Goal: Task Accomplishment & Management: Manage account settings

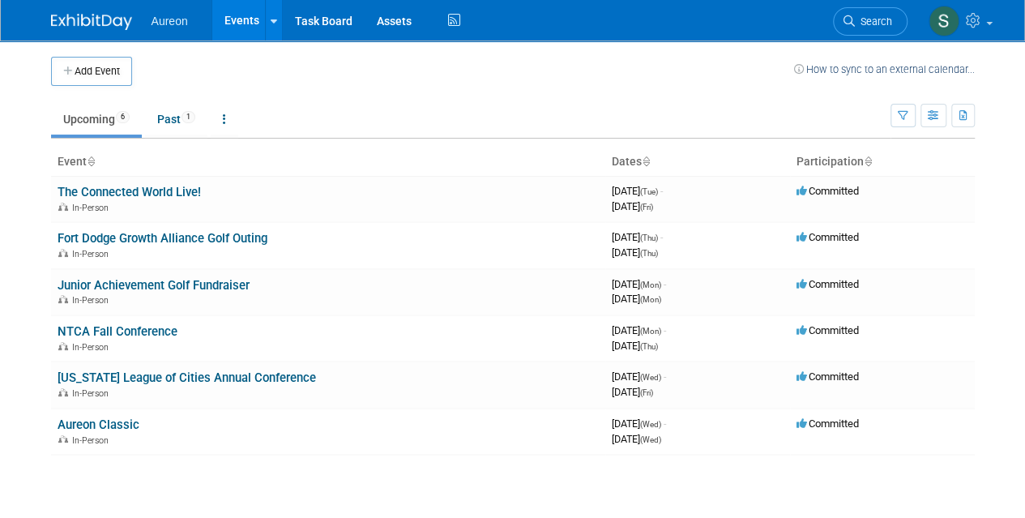
drag, startPoint x: 89, startPoint y: 69, endPoint x: 118, endPoint y: 72, distance: 29.3
click at [89, 69] on button "Add Event" at bounding box center [91, 71] width 81 height 29
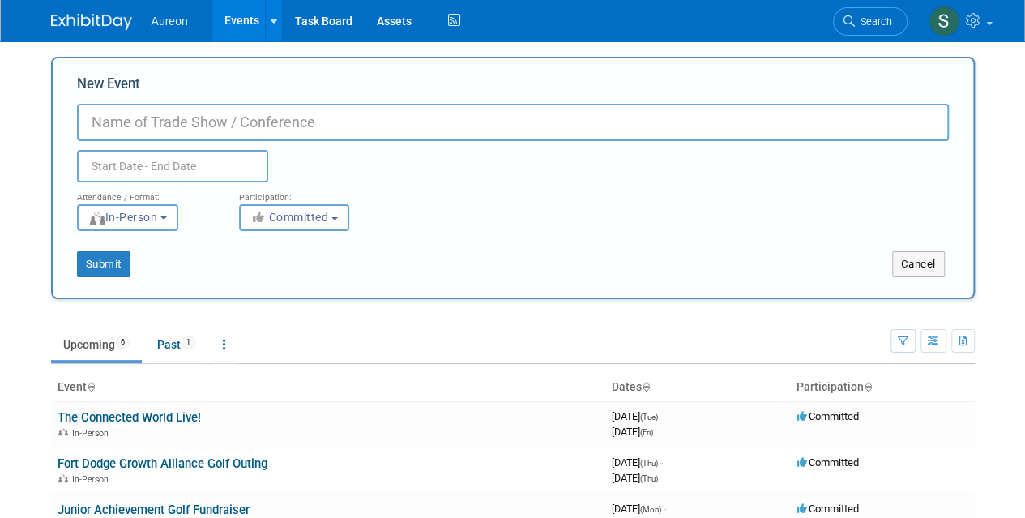
type input "c"
type input "C3 Technology Summit by SDN Communications"
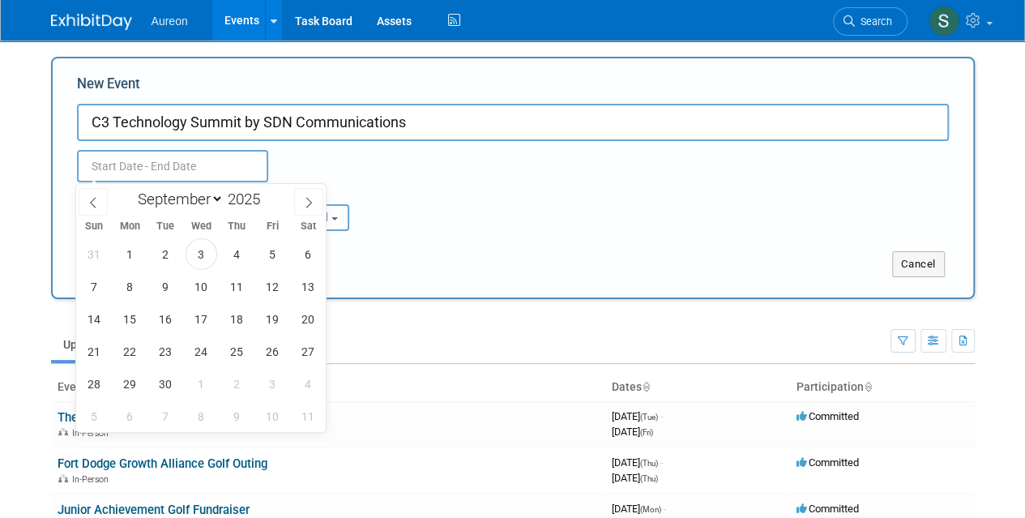
click at [131, 173] on input "text" at bounding box center [172, 166] width 191 height 32
click at [125, 344] on span "22" at bounding box center [130, 351] width 32 height 32
click at [160, 352] on span "23" at bounding box center [166, 351] width 32 height 32
type input "Sep 22, 2025 to Sep 23, 2025"
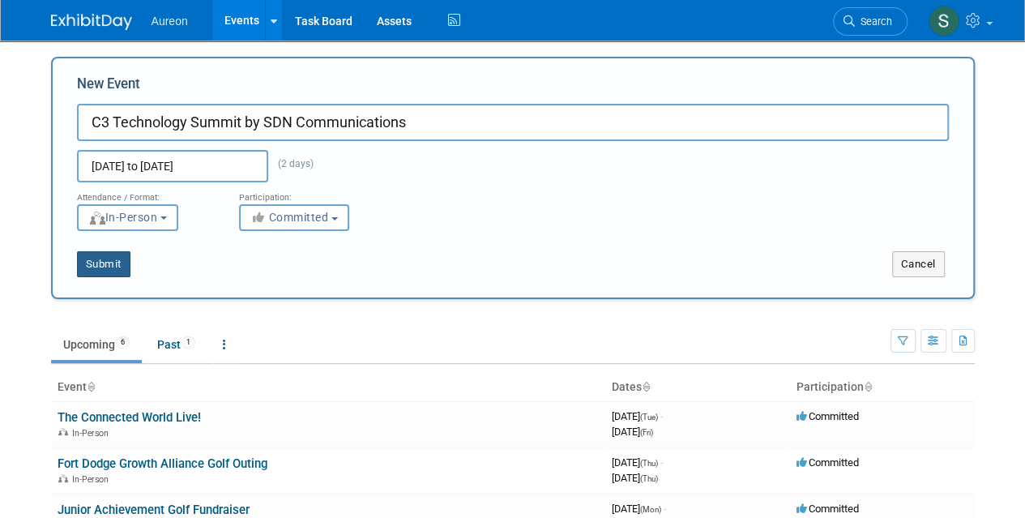
click at [106, 260] on button "Submit" at bounding box center [103, 264] width 53 height 26
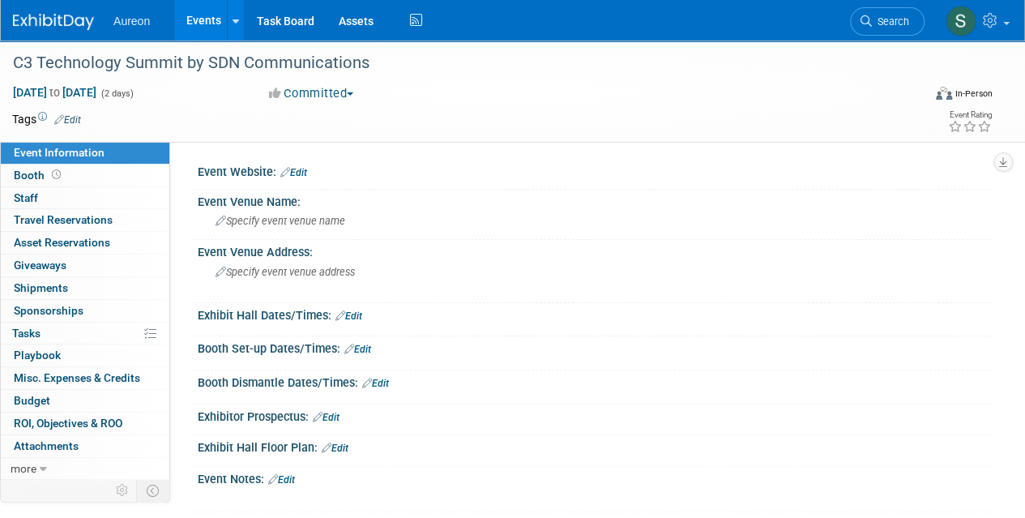
click at [301, 169] on link "Edit" at bounding box center [293, 172] width 27 height 11
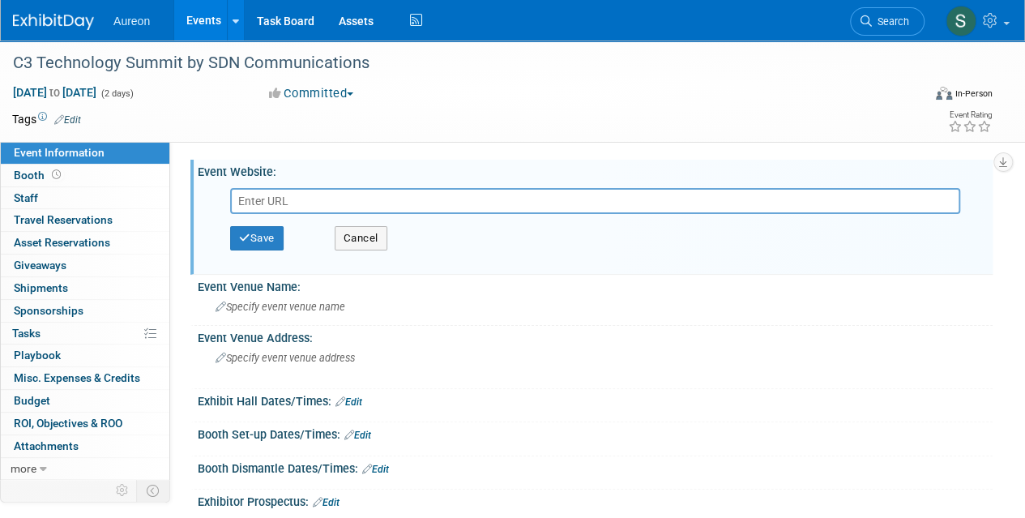
paste input "https://brushfire.com/sdncommunications/c3technologysummit/599594"
type input "https://brushfire.com/sdncommunications/c3technologysummit/599594"
click at [249, 236] on icon "button" at bounding box center [244, 238] width 11 height 11
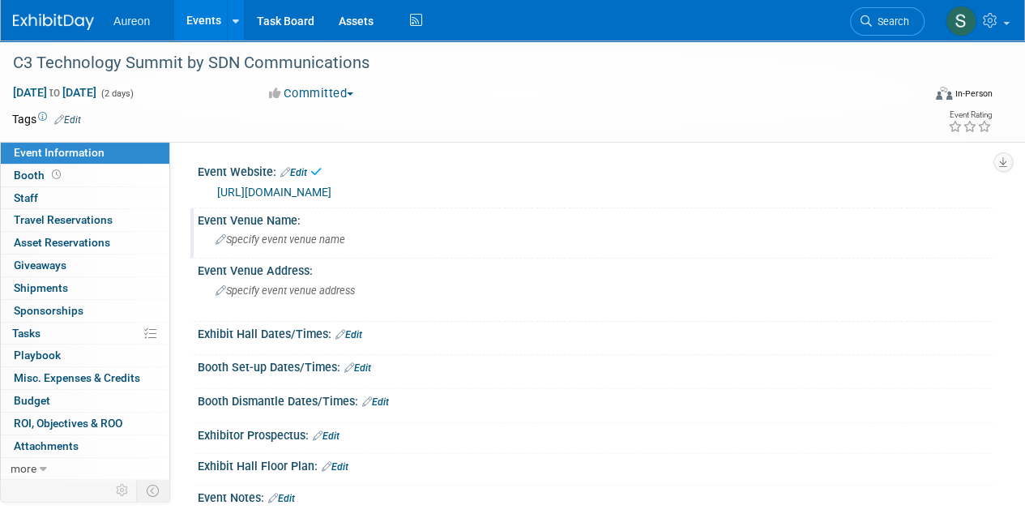
click at [296, 241] on span "Specify event venue name" at bounding box center [281, 239] width 130 height 12
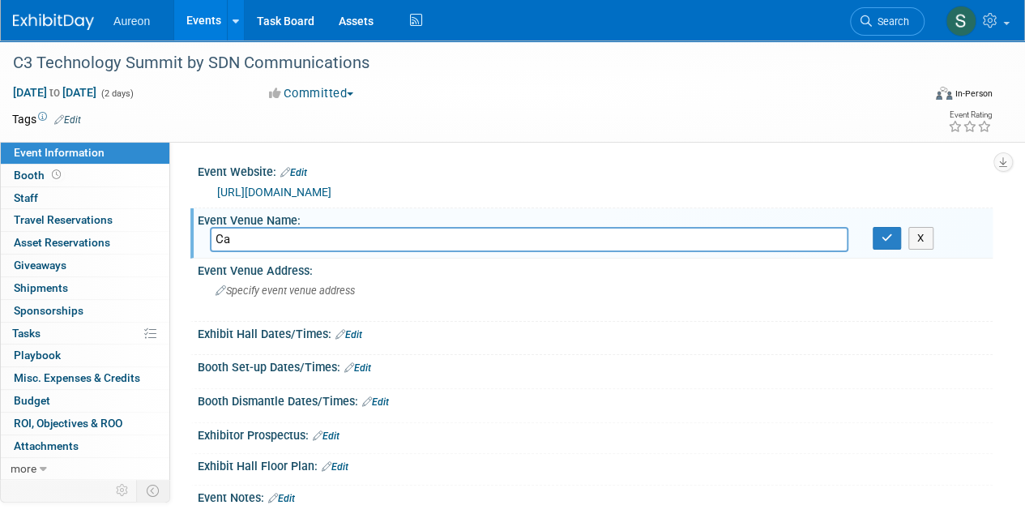
type input "C"
type input "Sioux Falls, SD"
click at [303, 291] on span "Specify event venue address" at bounding box center [285, 290] width 139 height 12
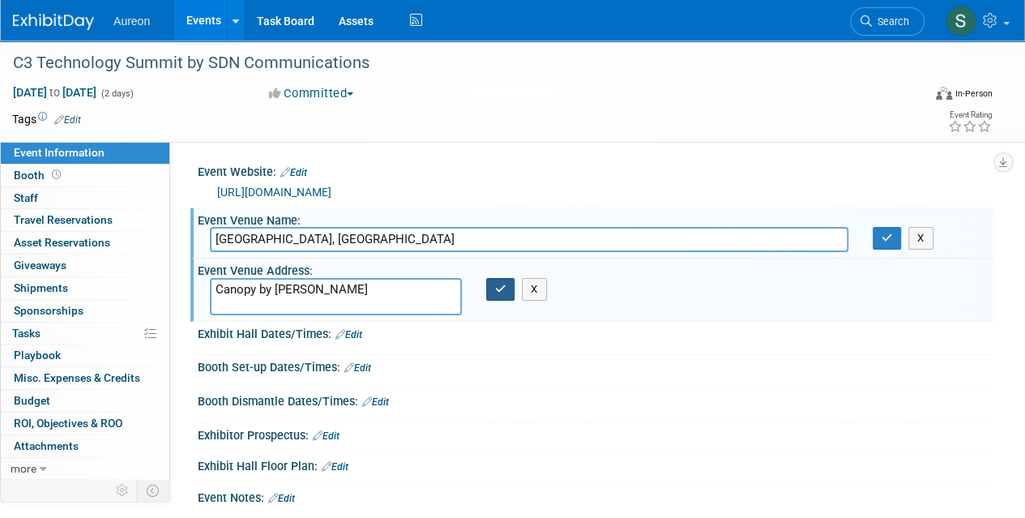
type textarea "Canopy by Hilton"
click at [495, 292] on icon "button" at bounding box center [500, 289] width 11 height 11
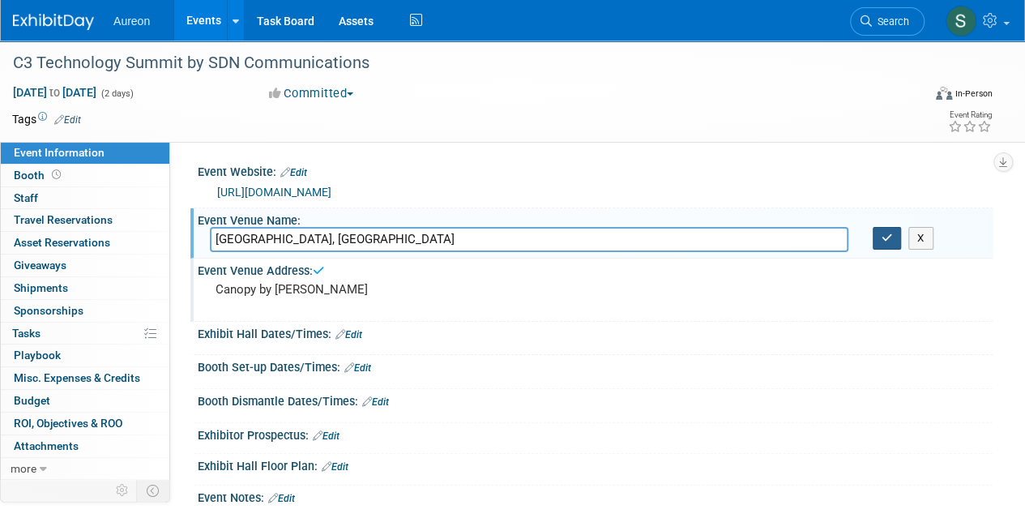
click at [891, 237] on icon "button" at bounding box center [887, 238] width 11 height 11
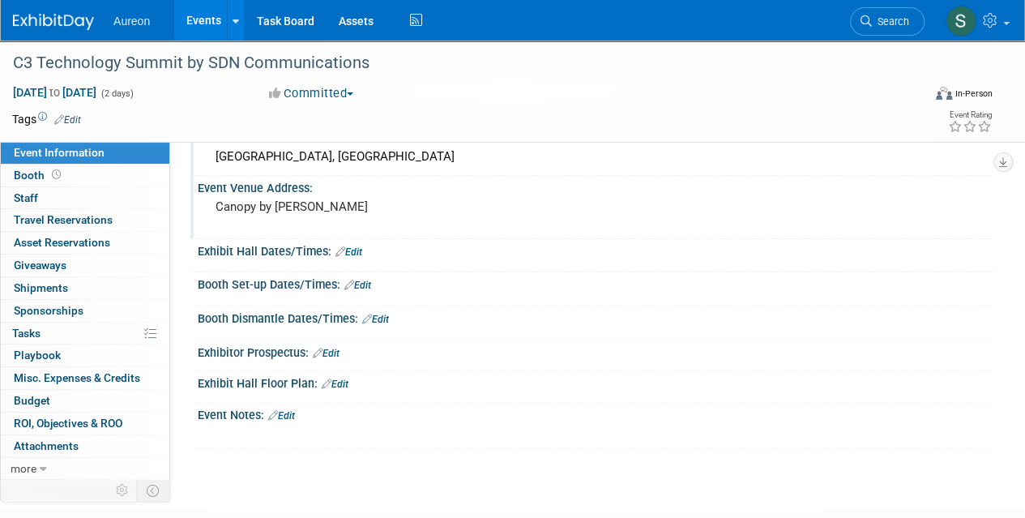
scroll to position [162, 0]
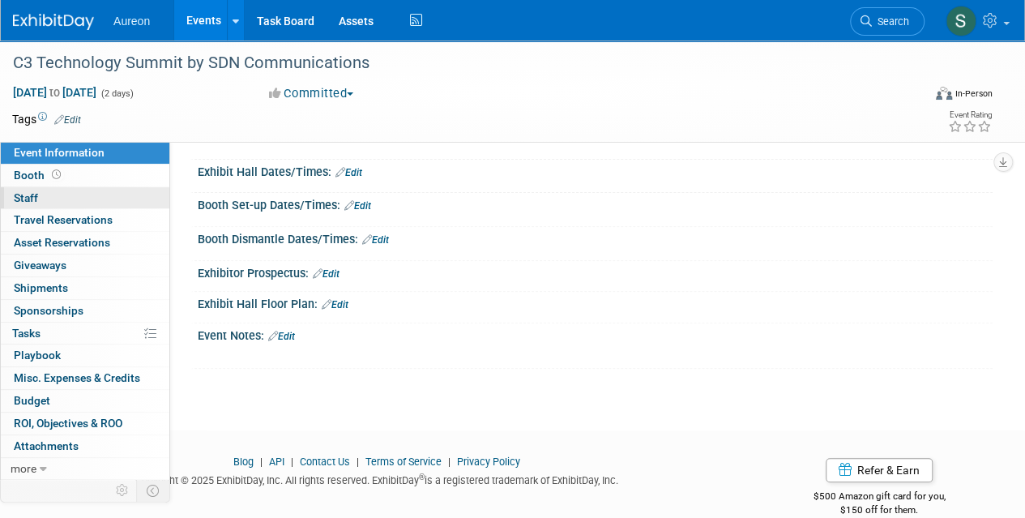
click at [70, 187] on link "0 Staff 0" at bounding box center [85, 198] width 169 height 22
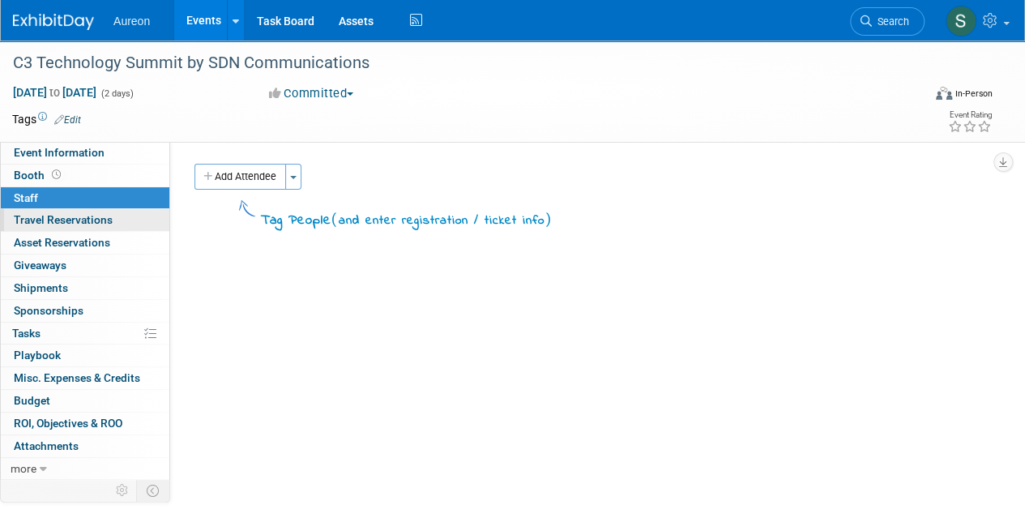
click at [68, 216] on span "Travel Reservations 0" at bounding box center [63, 219] width 99 height 13
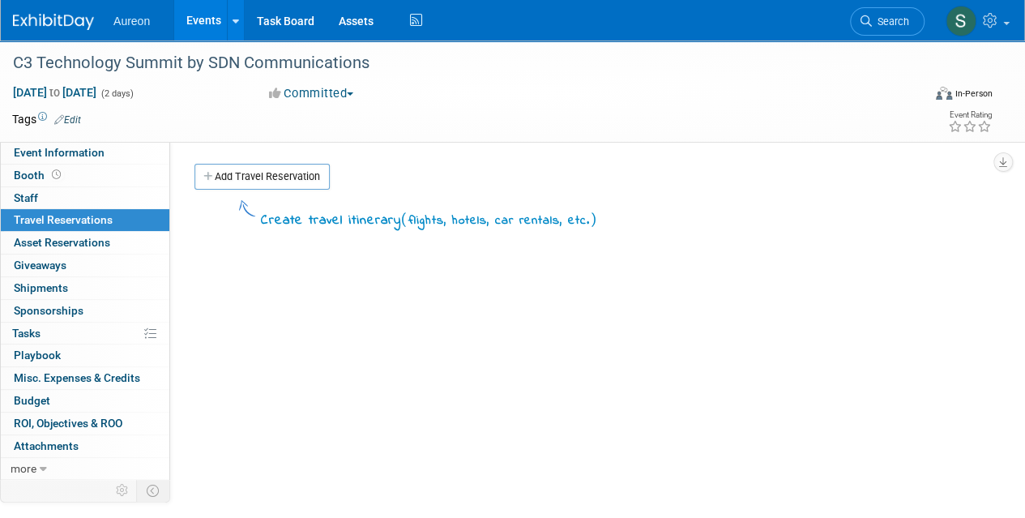
click at [65, 227] on link "0 Travel Reservations 0" at bounding box center [85, 220] width 169 height 22
click at [199, 19] on link "Events" at bounding box center [203, 20] width 59 height 41
